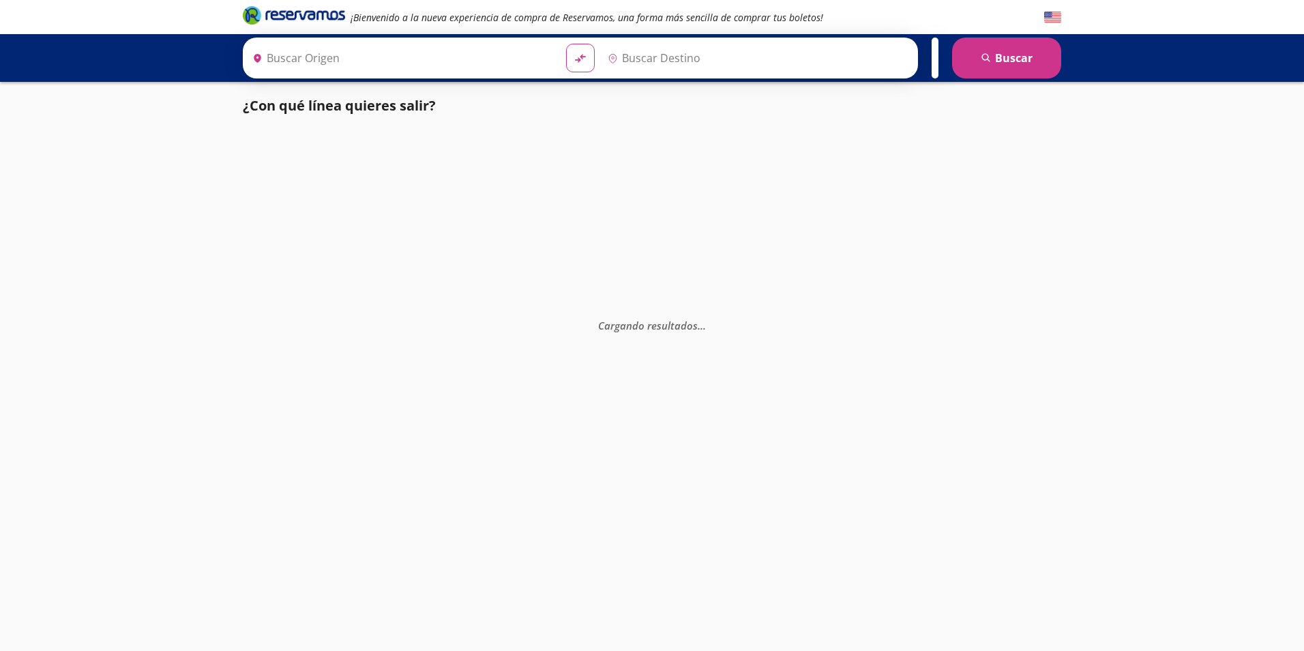
type input "Santiago de Querétaro, [GEOGRAPHIC_DATA]"
type input "[GEOGRAPHIC_DATA], [GEOGRAPHIC_DATA]"
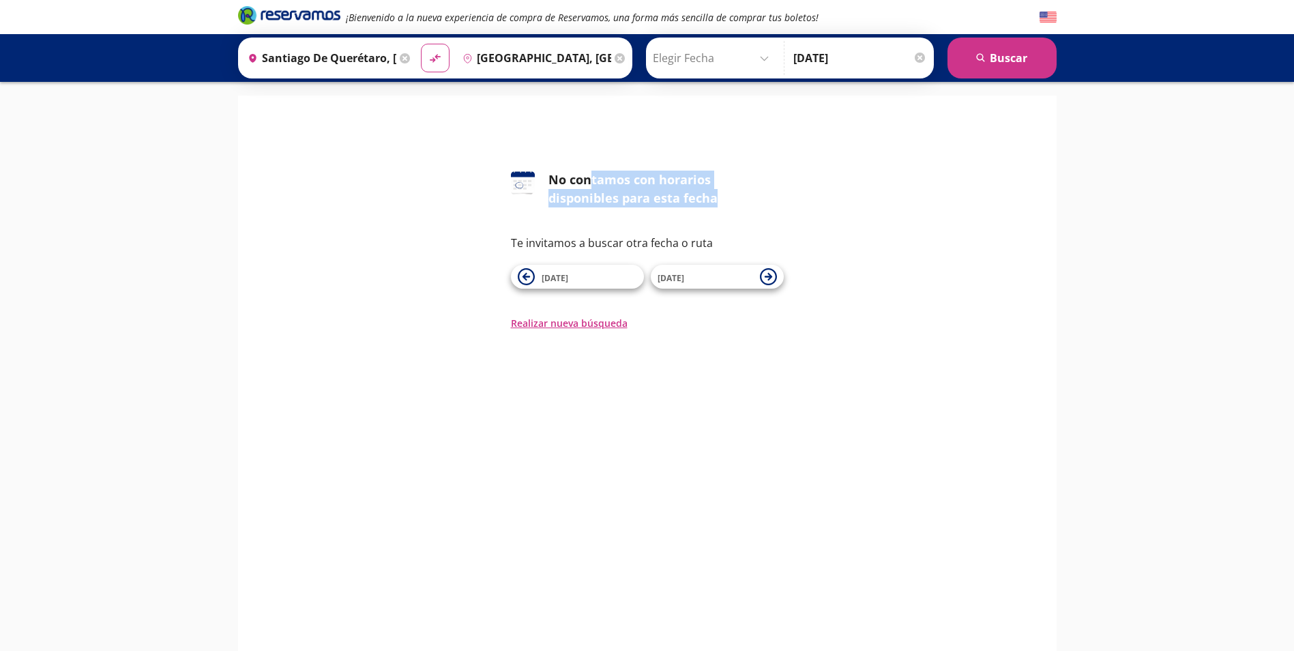
drag, startPoint x: 589, startPoint y: 181, endPoint x: 838, endPoint y: 201, distance: 249.8
click at [838, 201] on div "126 No contamos con horarios disponibles para esta fecha Te invitamos a buscar …" at bounding box center [647, 251] width 798 height 160
drag, startPoint x: 838, startPoint y: 201, endPoint x: 888, endPoint y: 217, distance: 52.2
click at [888, 217] on div "126 No contamos con horarios disponibles para esta fecha Te invitamos a buscar …" at bounding box center [647, 251] width 798 height 160
click at [604, 277] on span "[DATE]" at bounding box center [590, 277] width 96 height 16
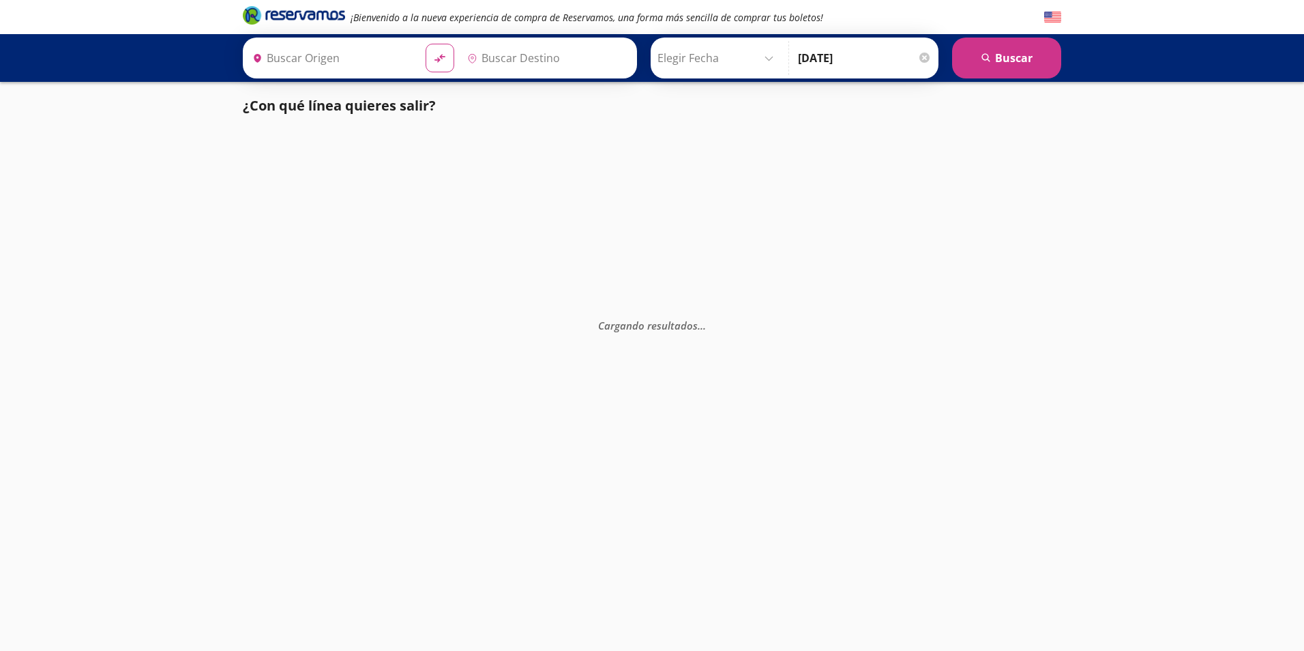
type input "Santiago de Querétaro, [GEOGRAPHIC_DATA]"
type input "[GEOGRAPHIC_DATA], [GEOGRAPHIC_DATA]"
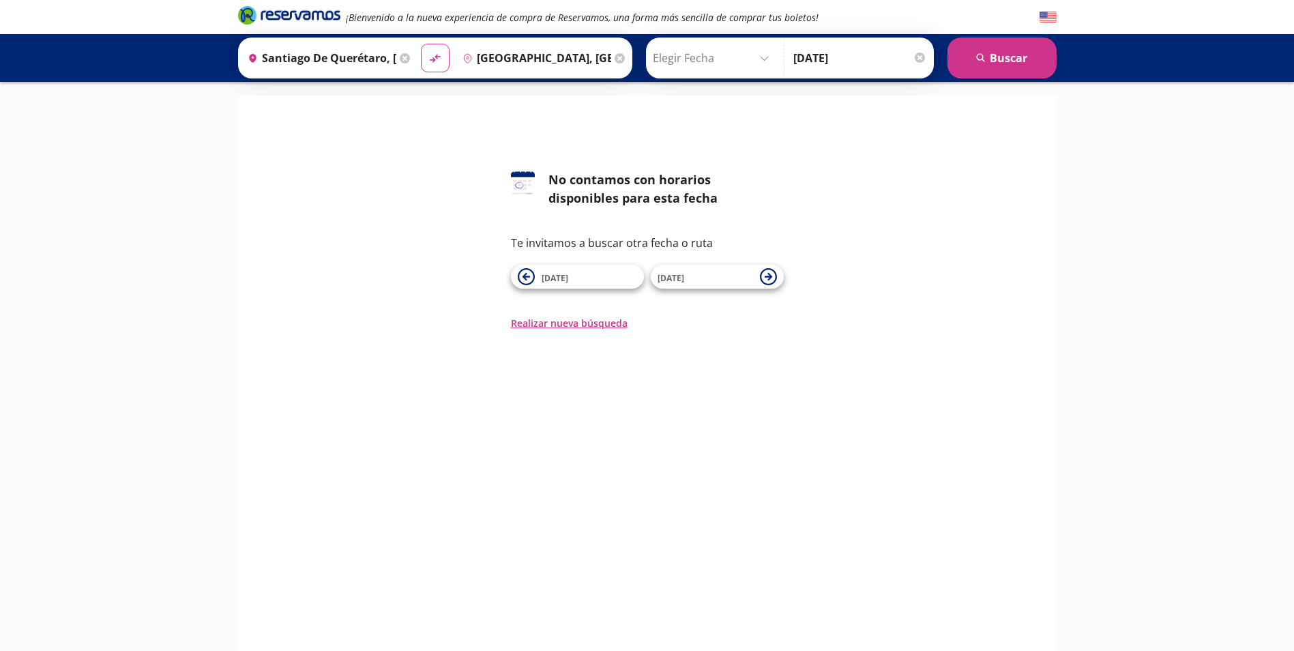
click at [703, 59] on input "Elegir Fecha" at bounding box center [714, 58] width 122 height 34
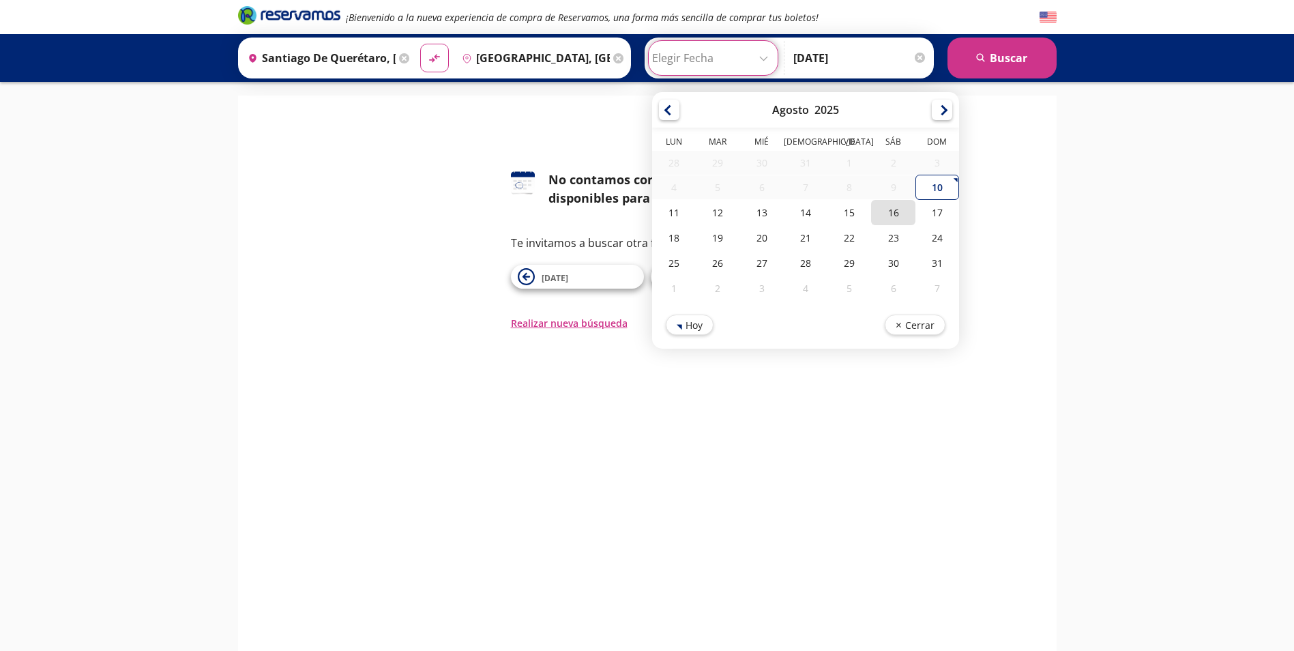
click at [898, 217] on div "16" at bounding box center [893, 212] width 44 height 25
type input "16-Ago-25"
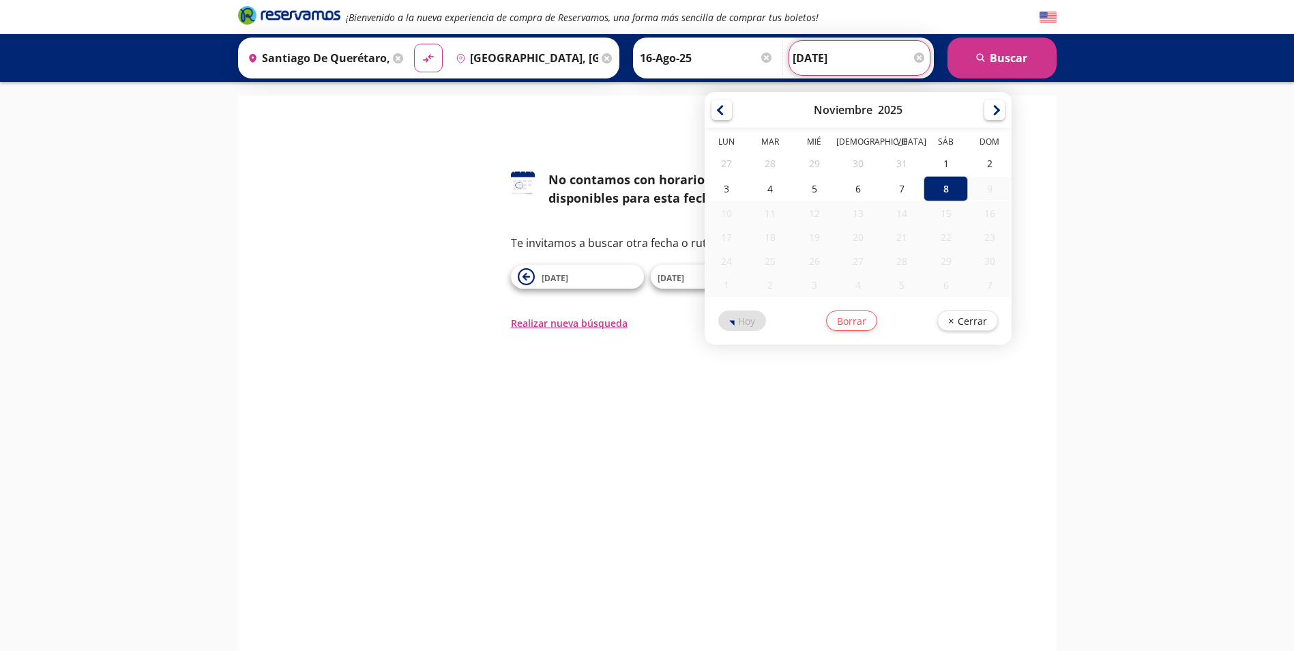
click at [837, 54] on input "[DATE]" at bounding box center [860, 58] width 134 height 34
click at [721, 108] on div at bounding box center [722, 108] width 20 height 20
click at [716, 111] on div at bounding box center [722, 108] width 20 height 20
click at [950, 212] on div "16" at bounding box center [946, 211] width 44 height 25
type input "16-Ago-25"
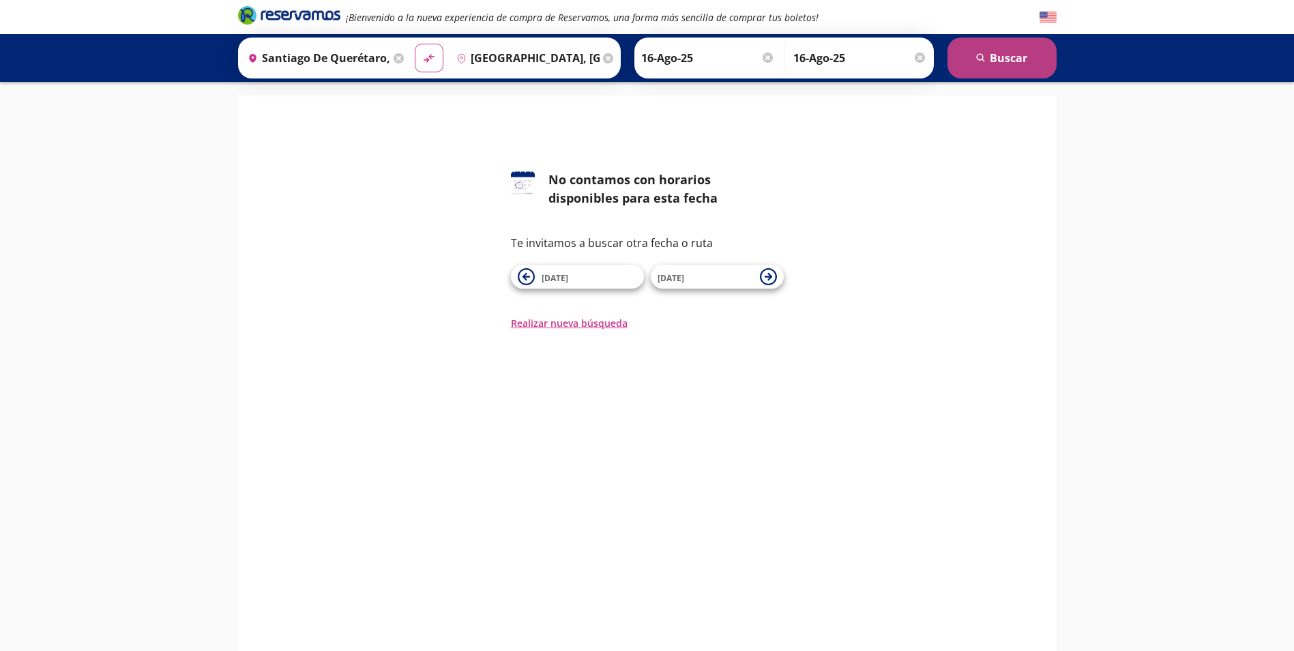
click at [997, 51] on button "search [GEOGRAPHIC_DATA]" at bounding box center [1002, 58] width 109 height 41
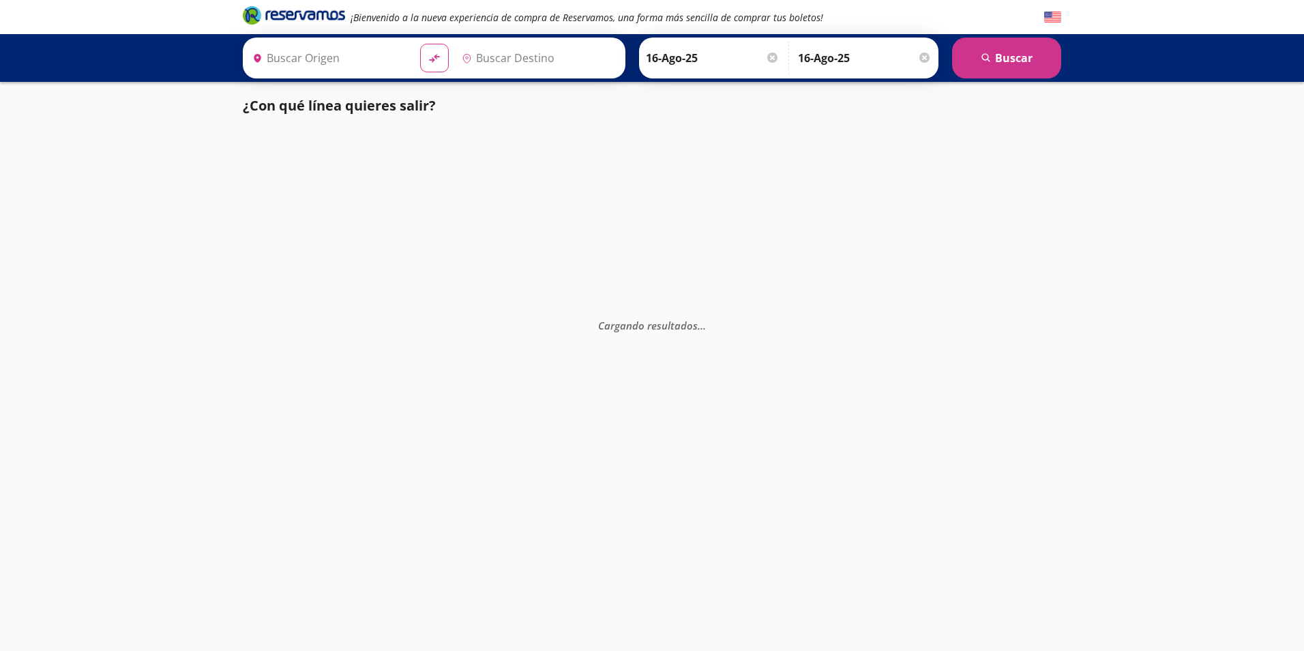
type input "Santiago de Querétaro, [GEOGRAPHIC_DATA]"
type input "[GEOGRAPHIC_DATA], [GEOGRAPHIC_DATA]"
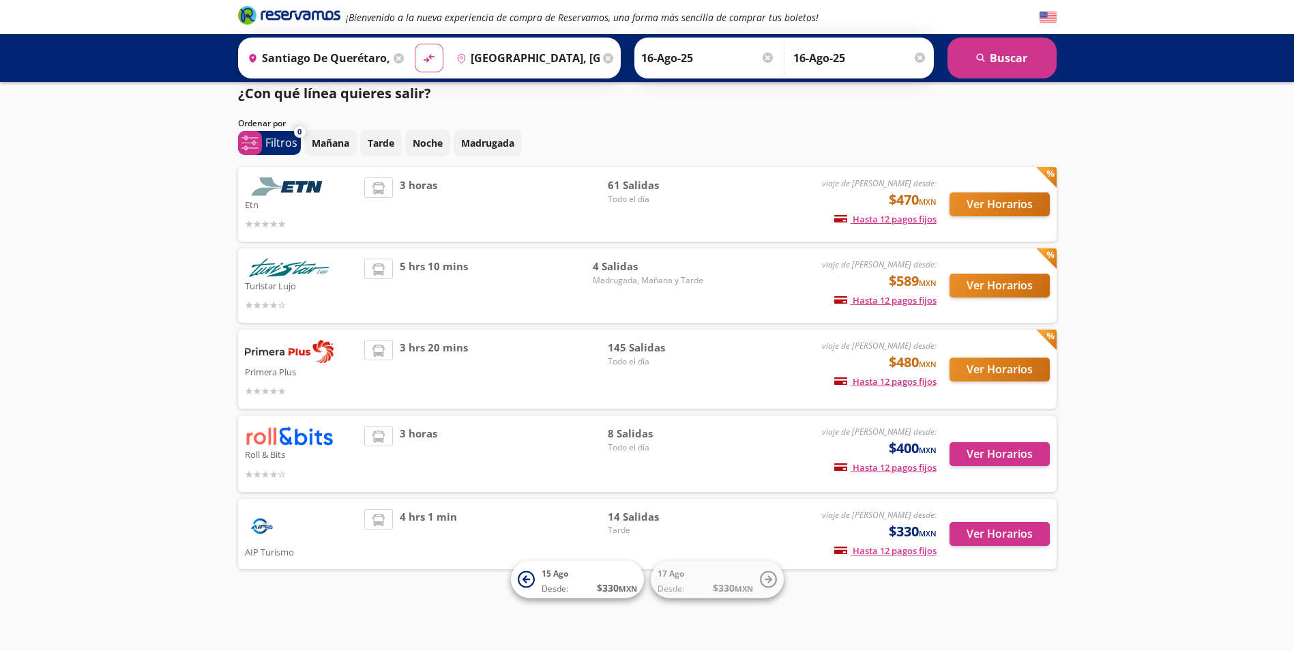
scroll to position [12, 0]
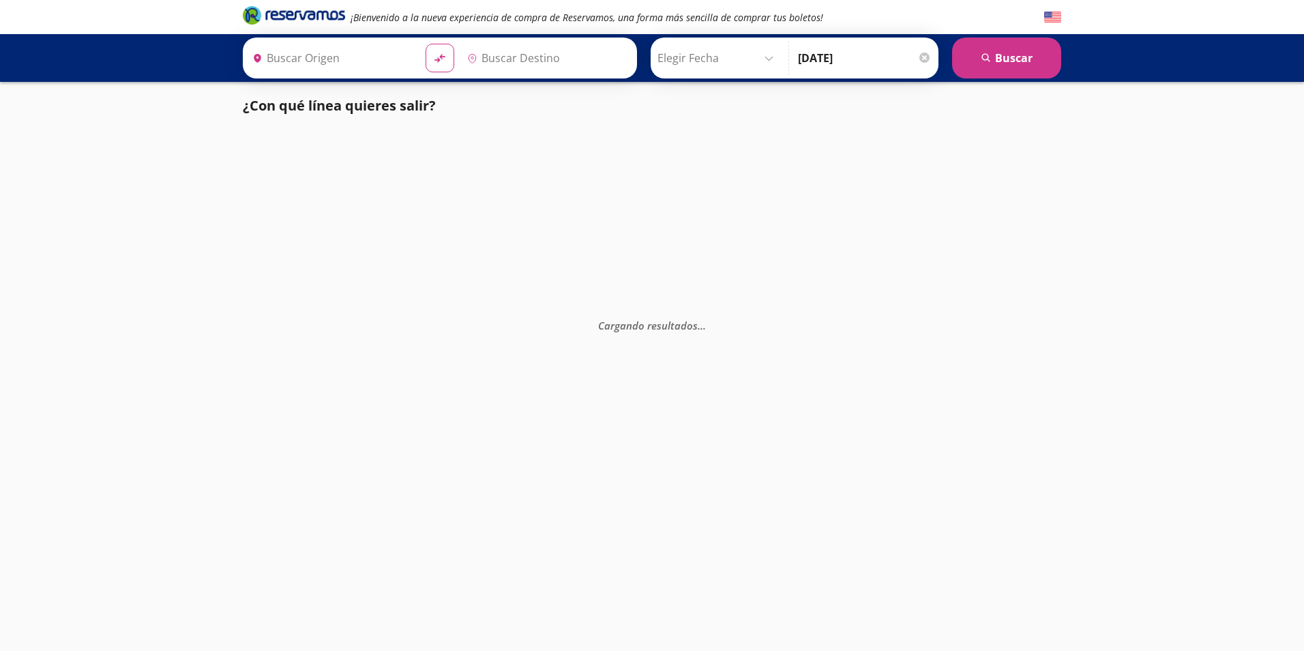
type input "Santiago de Querétaro, [GEOGRAPHIC_DATA]"
type input "[GEOGRAPHIC_DATA], [GEOGRAPHIC_DATA]"
